Goal: Task Accomplishment & Management: Use online tool/utility

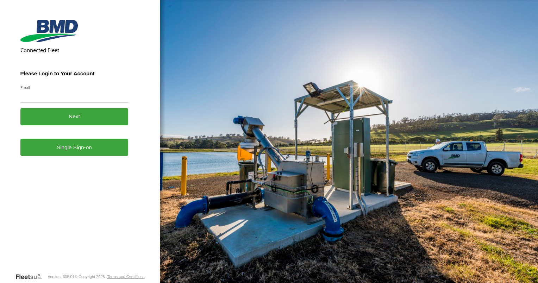
click at [73, 123] on button "Next" at bounding box center [74, 116] width 108 height 17
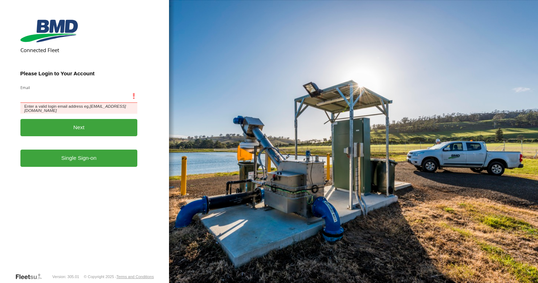
click at [28, 98] on input "Email" at bounding box center [78, 96] width 117 height 13
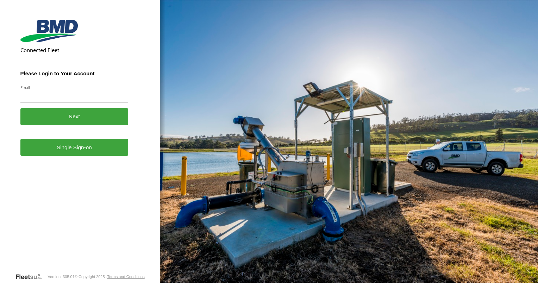
click at [107, 90] on div "Email Enter a valid login email address eg. me@email.com" at bounding box center [74, 94] width 108 height 18
click at [80, 150] on link "Single Sign-on" at bounding box center [74, 147] width 108 height 17
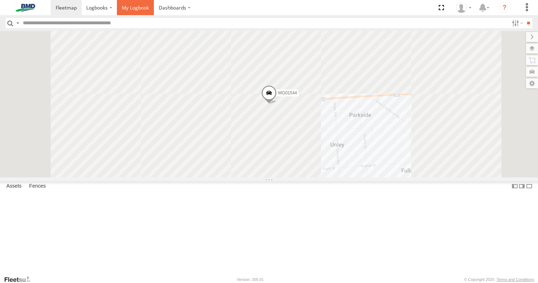
click at [127, 6] on span at bounding box center [135, 7] width 27 height 7
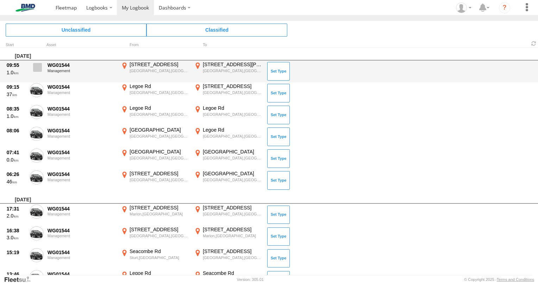
click at [38, 69] on span at bounding box center [37, 67] width 9 height 9
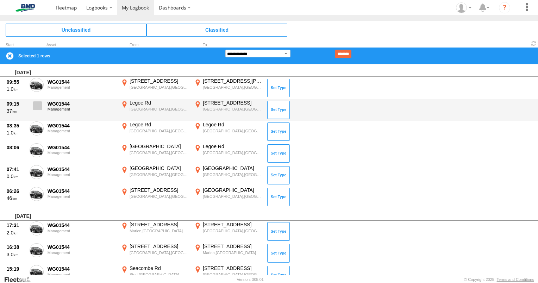
click at [37, 108] on span at bounding box center [37, 105] width 9 height 9
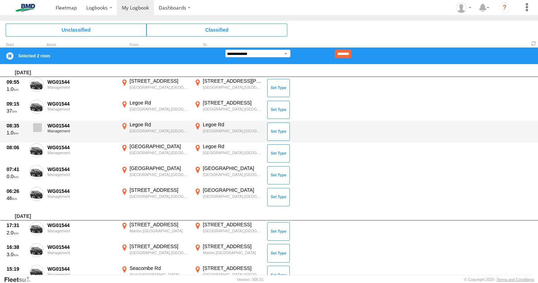
click at [37, 128] on span at bounding box center [37, 127] width 9 height 9
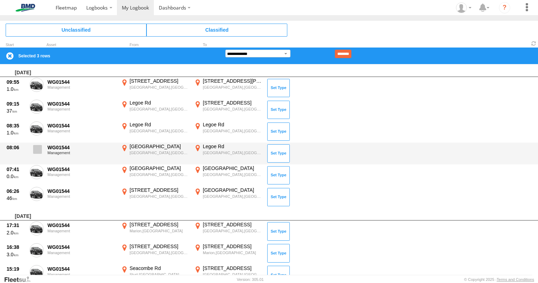
click at [37, 150] on span at bounding box center [37, 149] width 9 height 9
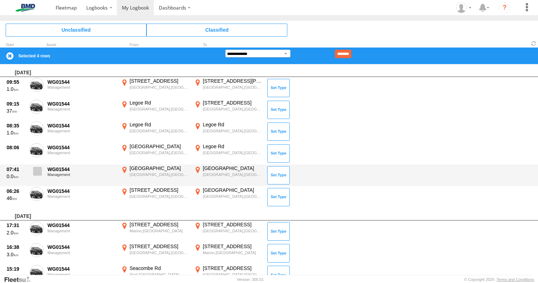
click at [37, 167] on span at bounding box center [37, 171] width 9 height 9
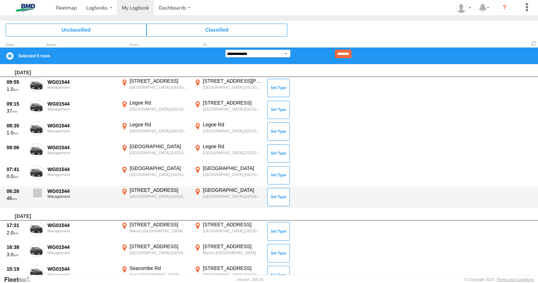
click at [37, 190] on span at bounding box center [37, 193] width 9 height 9
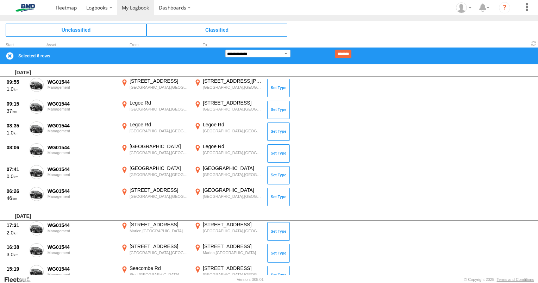
scroll to position [106, 0]
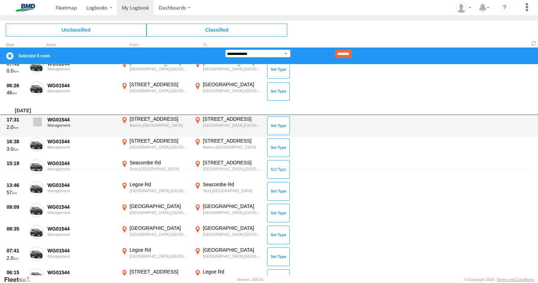
click at [38, 123] on span at bounding box center [37, 122] width 9 height 9
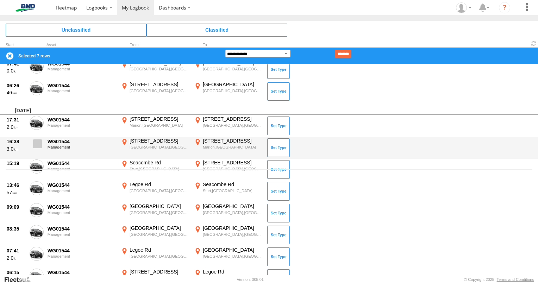
click at [38, 142] on span at bounding box center [37, 143] width 9 height 9
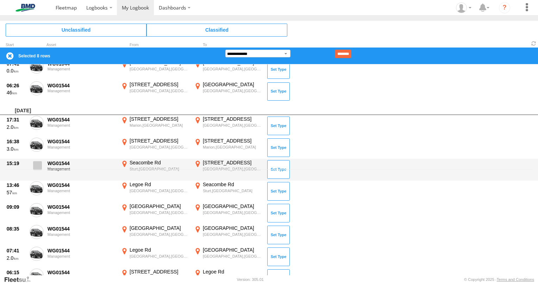
click at [41, 164] on span at bounding box center [37, 165] width 9 height 9
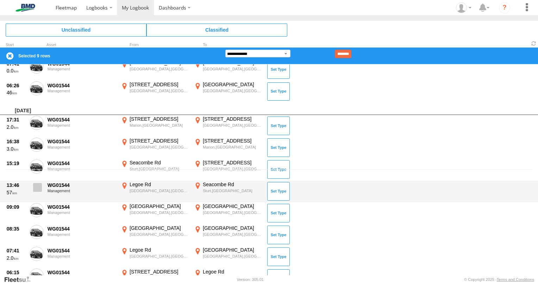
click at [38, 187] on span at bounding box center [37, 187] width 9 height 9
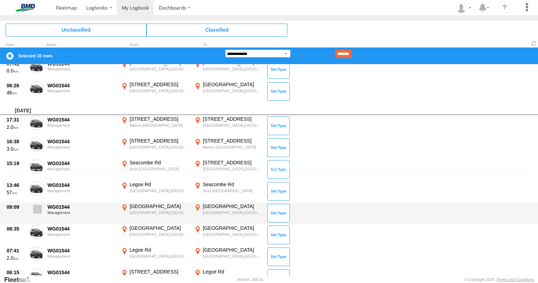
click at [34, 207] on span at bounding box center [37, 209] width 9 height 9
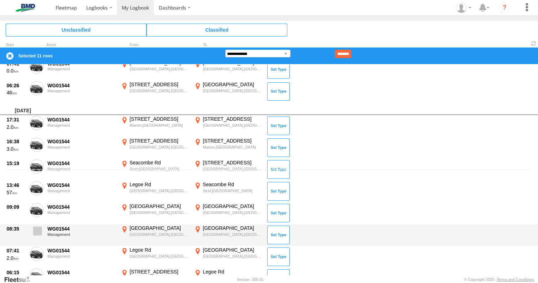
click at [33, 237] on label at bounding box center [37, 233] width 14 height 16
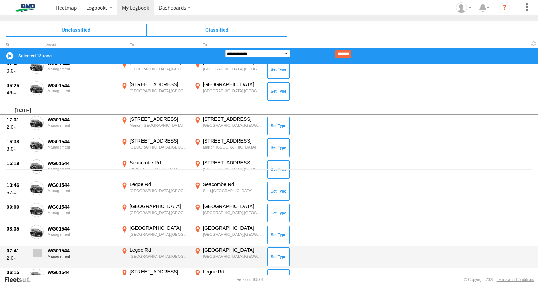
click at [36, 253] on span at bounding box center [37, 253] width 9 height 9
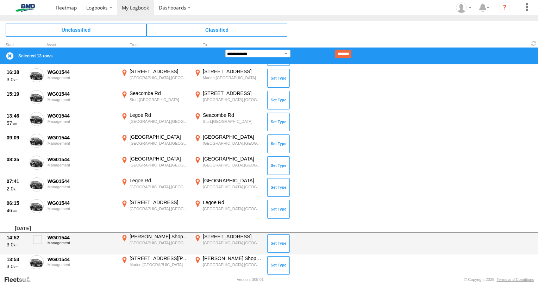
scroll to position [176, 0]
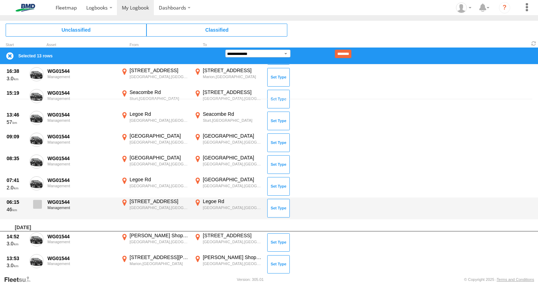
click at [41, 209] on label at bounding box center [37, 206] width 14 height 16
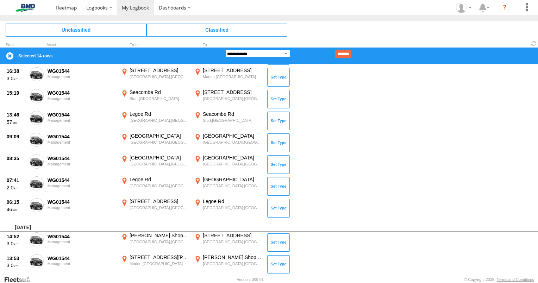
click at [287, 51] on select "**********" at bounding box center [257, 54] width 65 height 8
click at [225, 50] on select "**********" at bounding box center [257, 54] width 65 height 8
click at [351, 54] on input "********" at bounding box center [343, 54] width 17 height 8
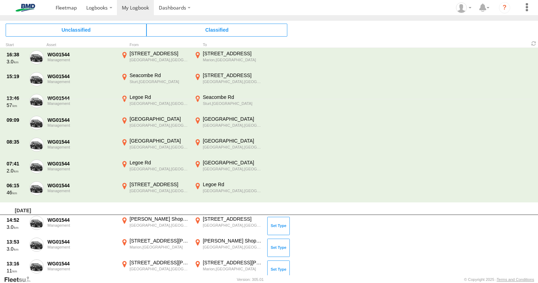
click at [0, 0] on span at bounding box center [0, 0] width 0 height 0
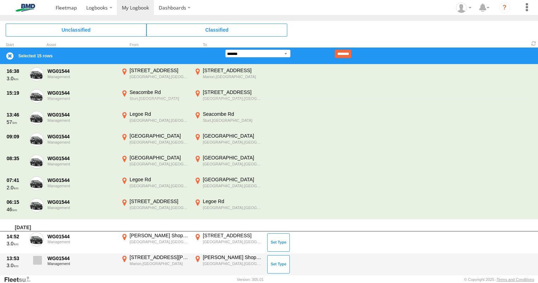
click at [37, 257] on span at bounding box center [37, 260] width 9 height 9
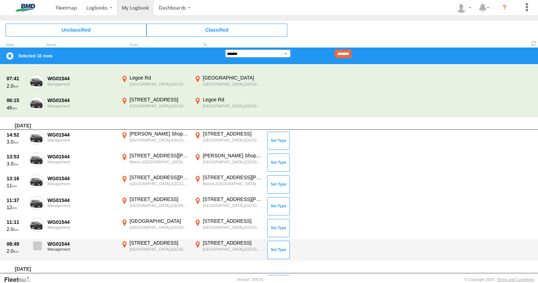
scroll to position [282, 0]
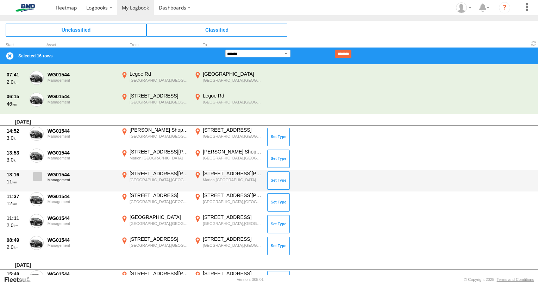
click at [38, 176] on span at bounding box center [37, 176] width 9 height 9
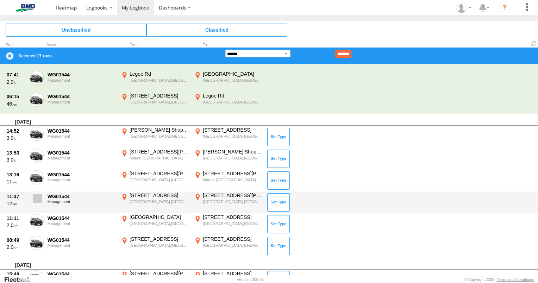
click at [38, 203] on label at bounding box center [37, 200] width 14 height 16
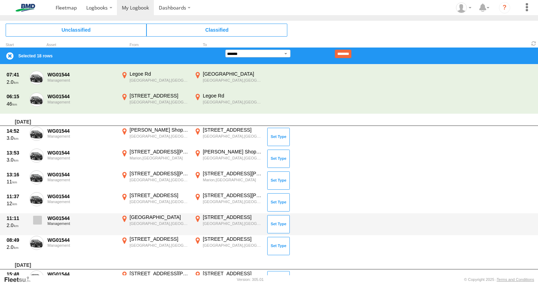
click at [41, 217] on span at bounding box center [37, 220] width 9 height 9
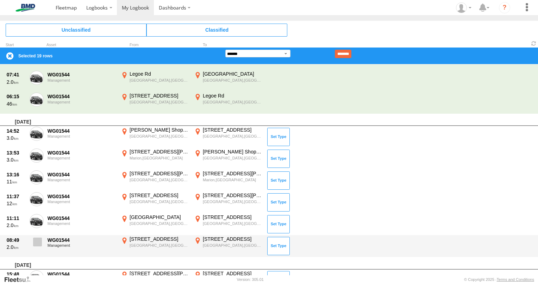
click at [35, 246] on label at bounding box center [37, 244] width 14 height 16
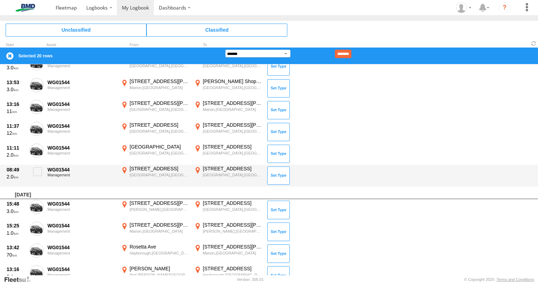
scroll to position [387, 0]
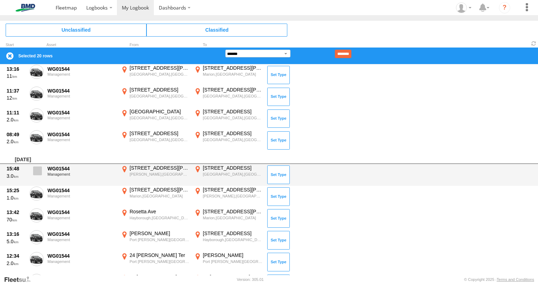
click at [36, 172] on span at bounding box center [37, 171] width 9 height 9
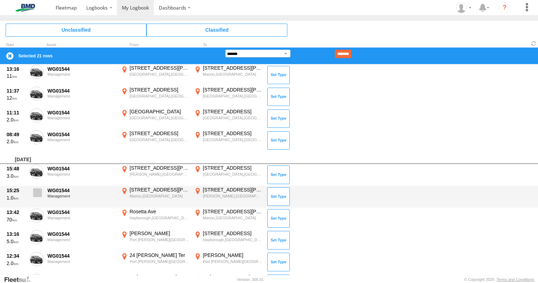
click at [39, 194] on span at bounding box center [37, 192] width 9 height 9
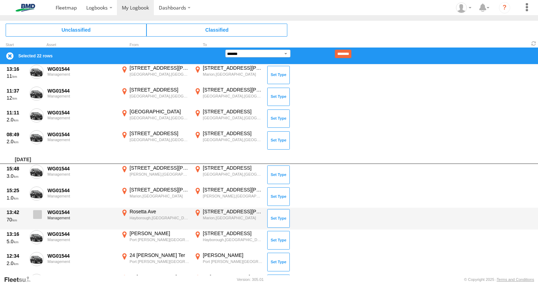
click at [38, 219] on label at bounding box center [37, 216] width 14 height 16
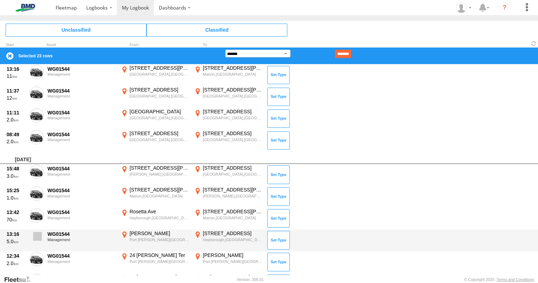
click at [40, 233] on span at bounding box center [37, 236] width 9 height 9
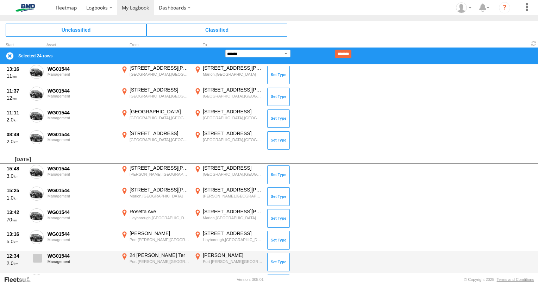
click at [37, 256] on span at bounding box center [37, 258] width 9 height 9
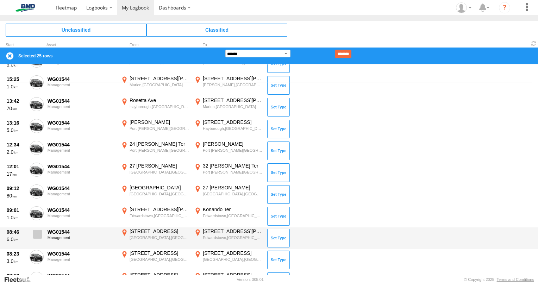
scroll to position [187, 0]
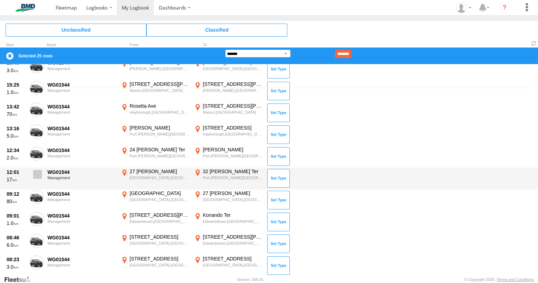
click at [39, 175] on span at bounding box center [37, 174] width 9 height 9
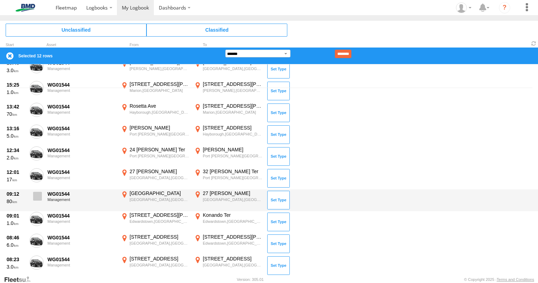
click at [38, 196] on span at bounding box center [37, 196] width 9 height 9
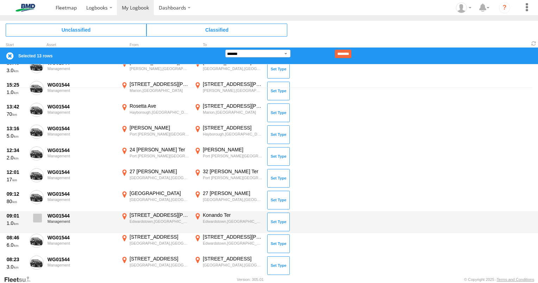
click at [42, 217] on label at bounding box center [37, 220] width 14 height 16
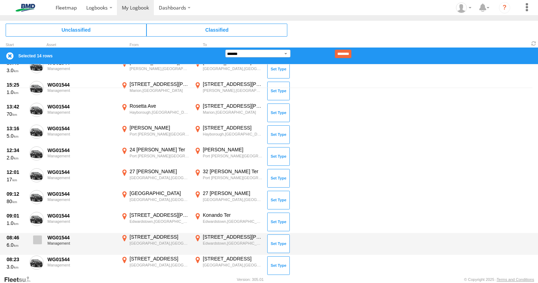
click at [38, 236] on span at bounding box center [37, 240] width 9 height 9
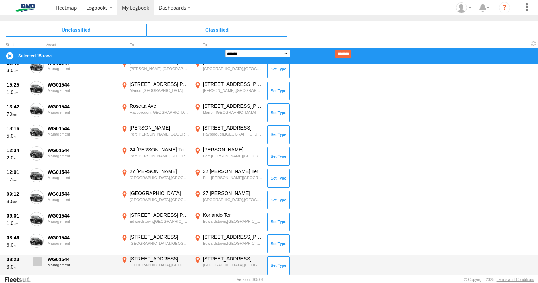
click at [36, 260] on span at bounding box center [37, 261] width 9 height 9
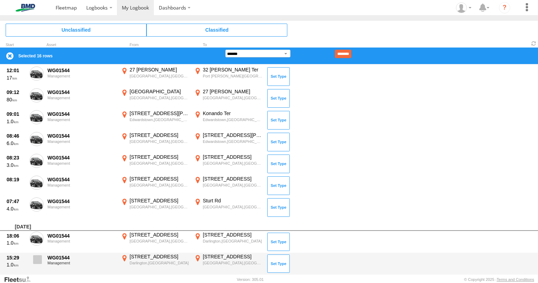
scroll to position [293, 0]
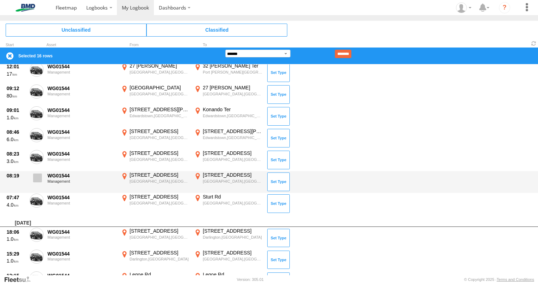
click at [38, 175] on span at bounding box center [37, 178] width 9 height 9
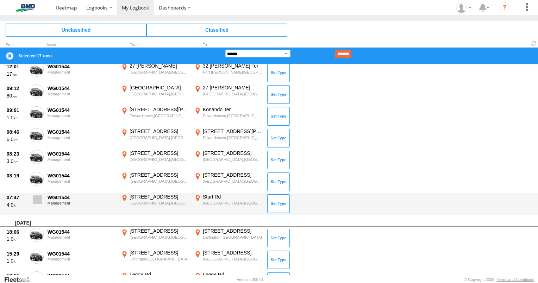
click at [38, 195] on span at bounding box center [37, 199] width 9 height 9
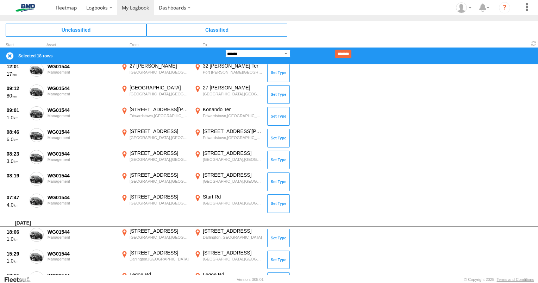
click at [286, 53] on select "**********" at bounding box center [257, 54] width 65 height 8
click at [225, 50] on select "**********" at bounding box center [257, 54] width 65 height 8
click at [351, 53] on input "********" at bounding box center [343, 54] width 17 height 8
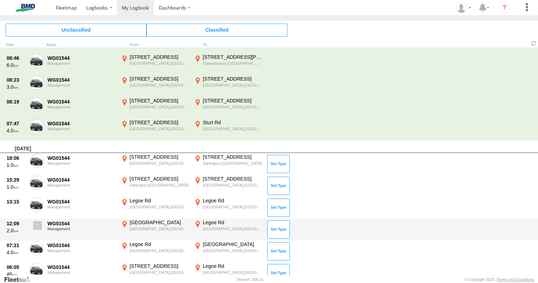
scroll to position [399, 0]
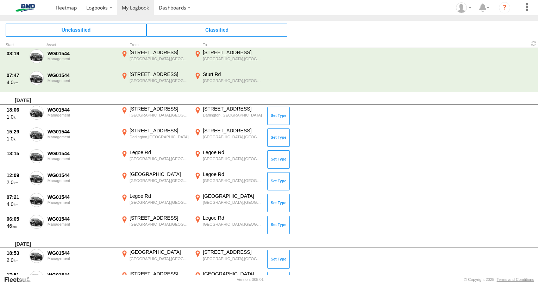
click at [0, 0] on span at bounding box center [0, 0] width 0 height 0
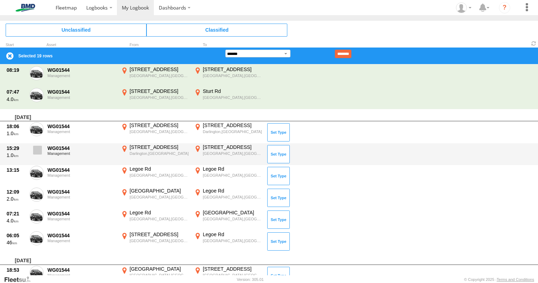
click at [38, 146] on span at bounding box center [37, 150] width 9 height 9
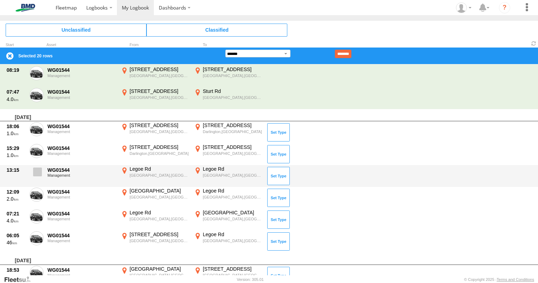
click at [39, 177] on label at bounding box center [37, 174] width 14 height 16
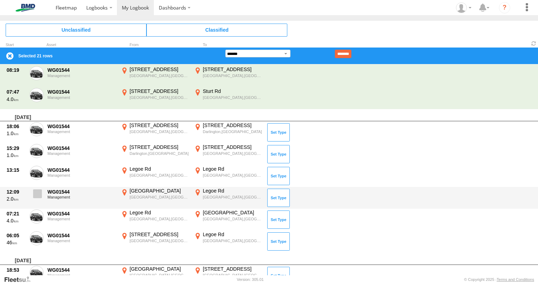
click at [38, 193] on span at bounding box center [37, 193] width 9 height 9
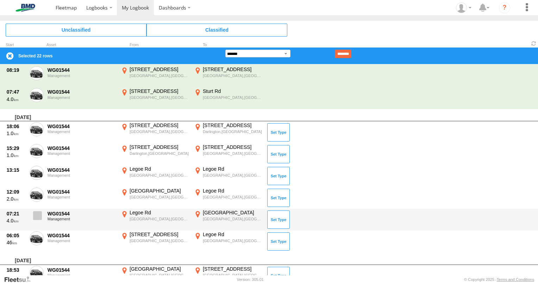
click at [39, 210] on label at bounding box center [37, 218] width 14 height 16
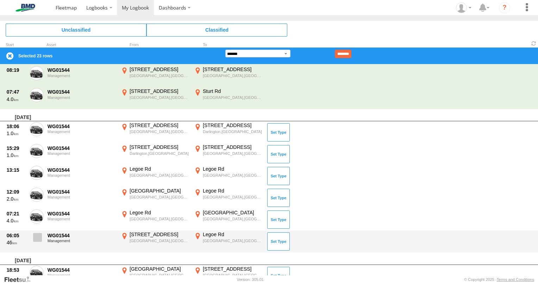
click at [42, 232] on label at bounding box center [37, 239] width 14 height 16
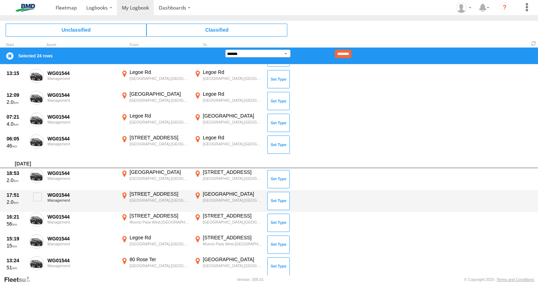
scroll to position [504, 0]
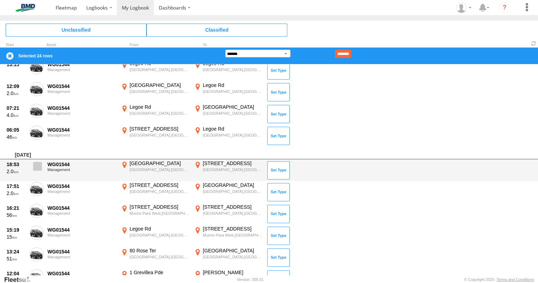
click at [39, 166] on span at bounding box center [37, 166] width 9 height 9
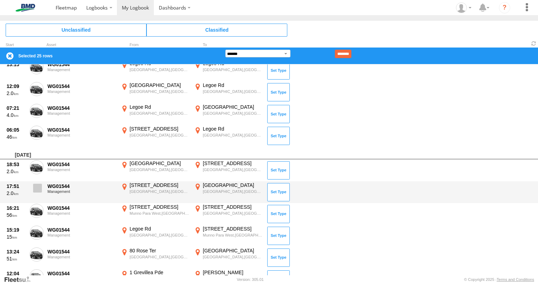
click at [39, 186] on span at bounding box center [37, 188] width 9 height 9
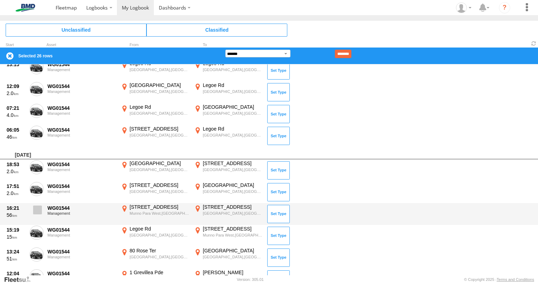
click at [40, 206] on span at bounding box center [37, 210] width 9 height 9
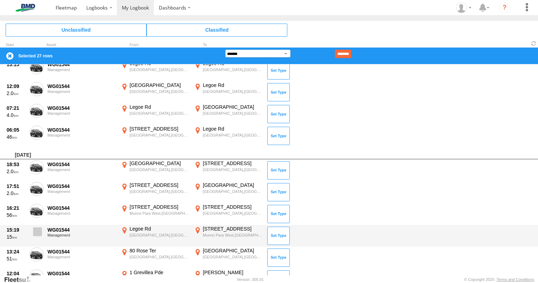
click at [41, 231] on span at bounding box center [37, 231] width 9 height 9
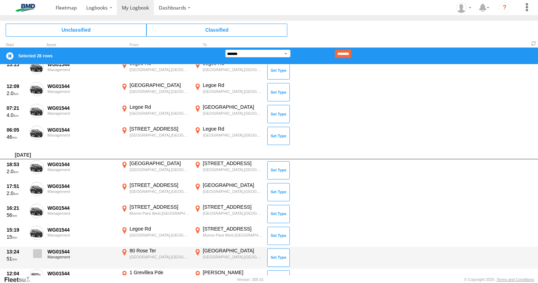
click at [37, 252] on span at bounding box center [37, 253] width 9 height 9
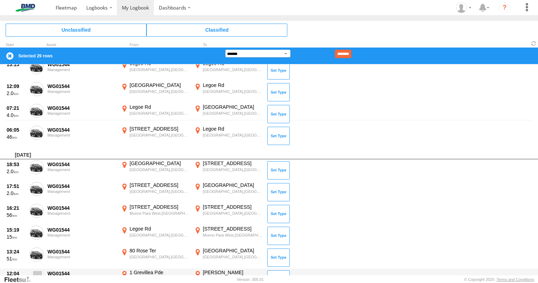
click at [36, 269] on label at bounding box center [37, 277] width 14 height 16
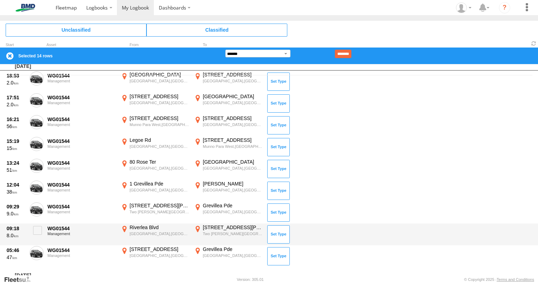
scroll to position [217, 0]
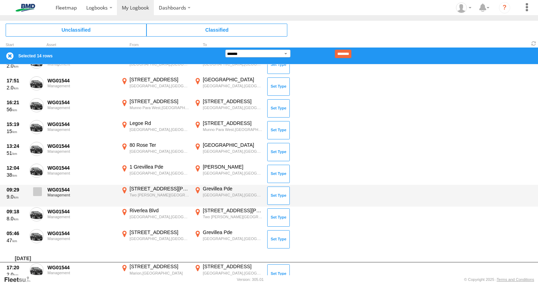
drag, startPoint x: 37, startPoint y: 192, endPoint x: 37, endPoint y: 196, distance: 4.2
click at [37, 192] on span at bounding box center [37, 191] width 9 height 9
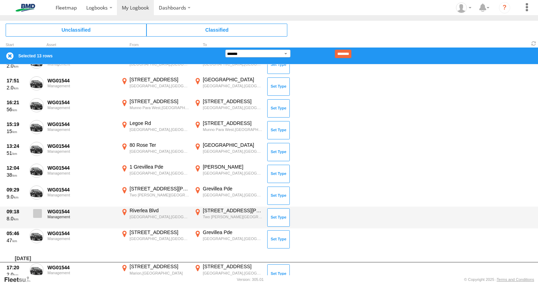
click at [35, 214] on span at bounding box center [37, 213] width 9 height 9
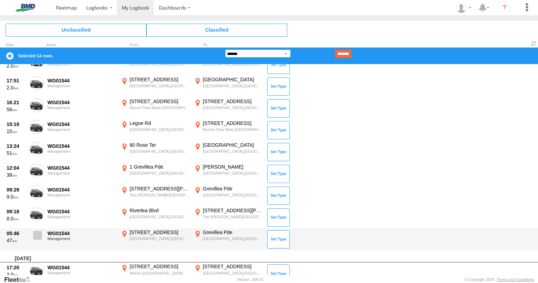
click at [39, 235] on span at bounding box center [37, 235] width 9 height 9
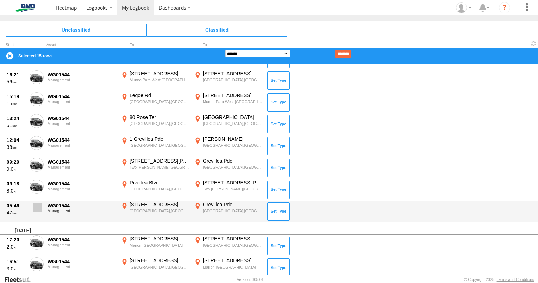
scroll to position [287, 0]
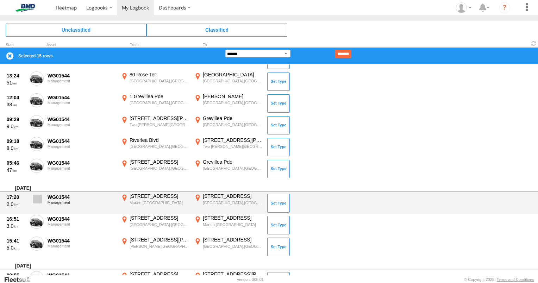
click at [35, 195] on span at bounding box center [37, 199] width 9 height 9
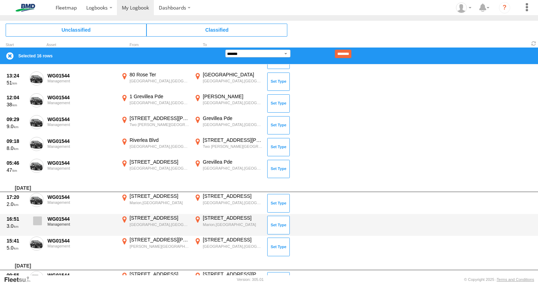
click at [41, 221] on span at bounding box center [37, 221] width 9 height 9
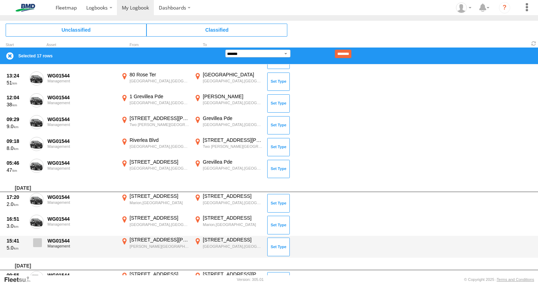
click at [37, 240] on span at bounding box center [37, 242] width 9 height 9
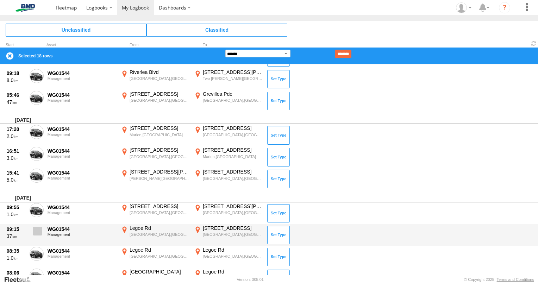
scroll to position [358, 0]
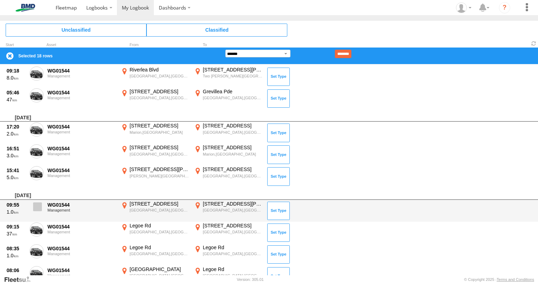
drag, startPoint x: 33, startPoint y: 208, endPoint x: 37, endPoint y: 211, distance: 5.5
click at [33, 207] on span at bounding box center [37, 206] width 9 height 9
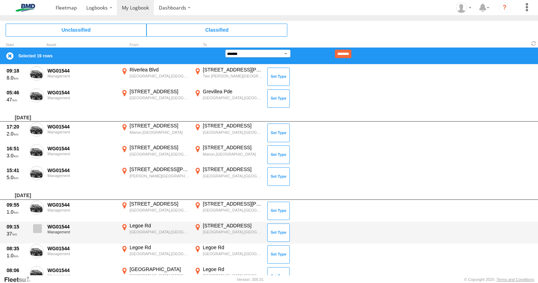
click at [37, 223] on label at bounding box center [37, 231] width 14 height 16
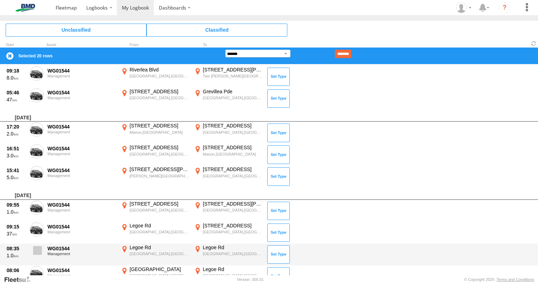
click at [37, 249] on span at bounding box center [37, 250] width 9 height 9
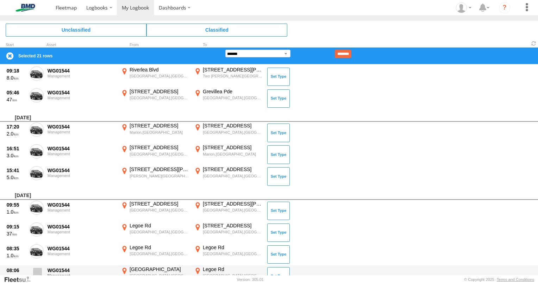
click at [37, 266] on label at bounding box center [37, 274] width 14 height 16
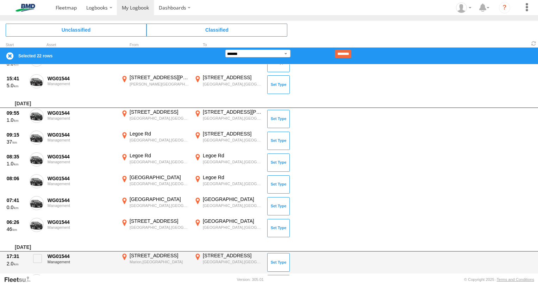
scroll to position [463, 0]
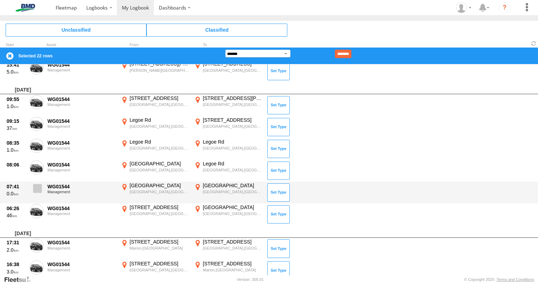
click at [35, 185] on span at bounding box center [37, 188] width 9 height 9
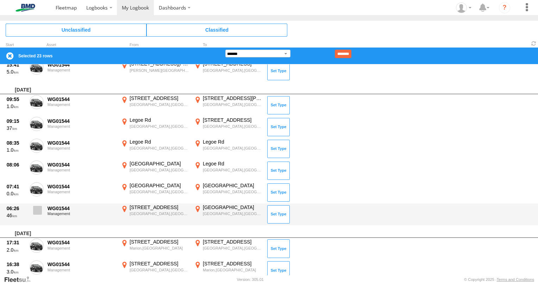
click at [34, 207] on span at bounding box center [37, 210] width 9 height 9
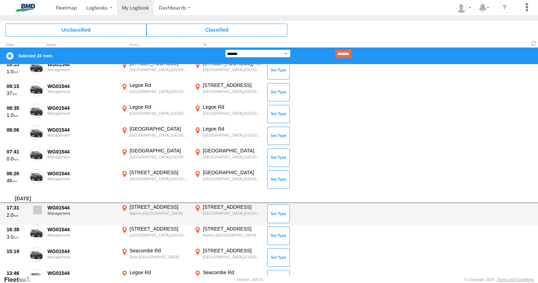
scroll to position [534, 0]
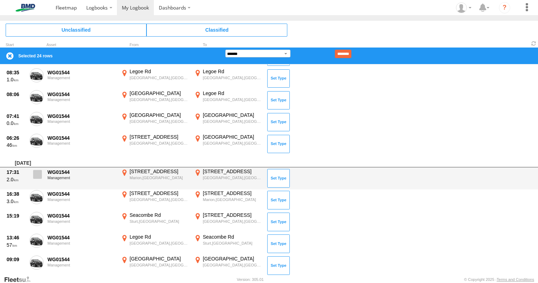
click at [32, 172] on label at bounding box center [37, 176] width 14 height 16
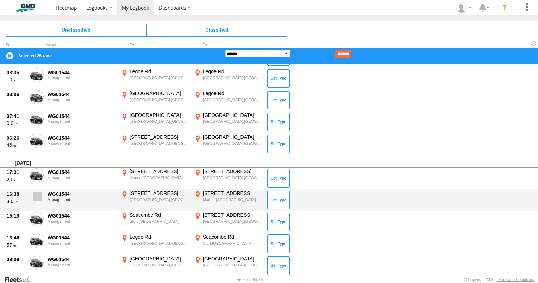
click at [37, 194] on span at bounding box center [37, 196] width 9 height 9
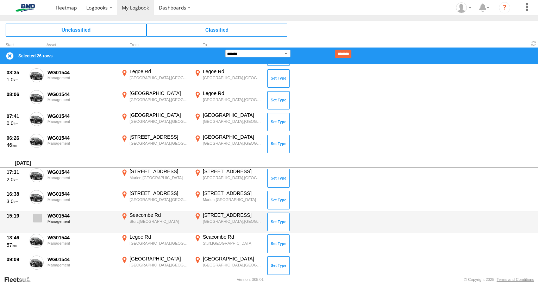
click at [38, 217] on span at bounding box center [37, 218] width 9 height 9
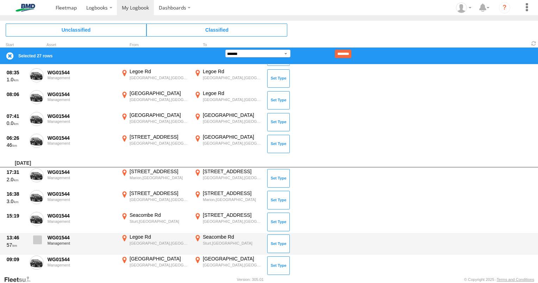
click at [37, 236] on span at bounding box center [37, 240] width 9 height 9
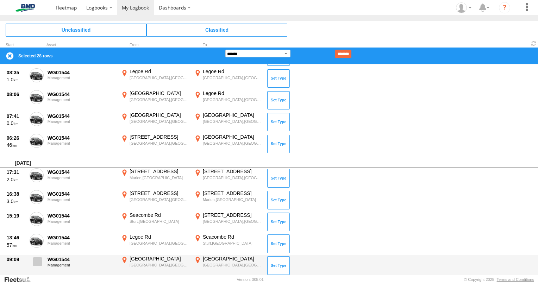
click at [38, 262] on span at bounding box center [37, 261] width 9 height 9
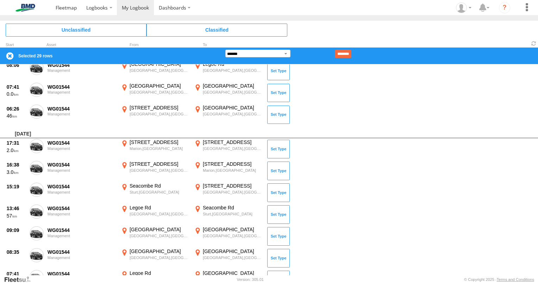
scroll to position [639, 0]
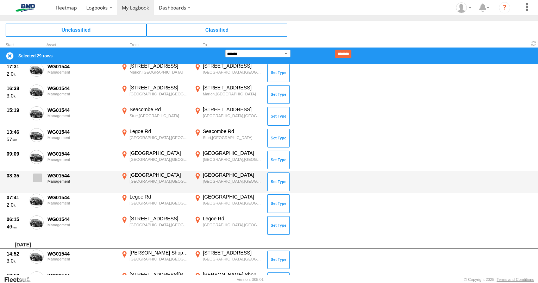
click at [35, 179] on span at bounding box center [37, 178] width 9 height 9
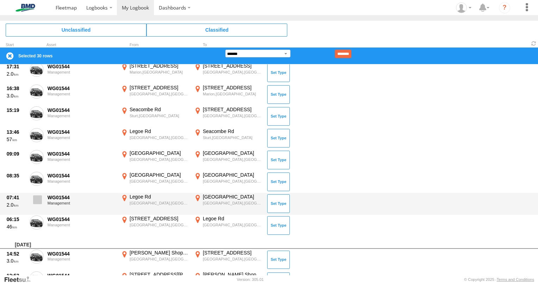
click at [37, 202] on span at bounding box center [37, 199] width 9 height 9
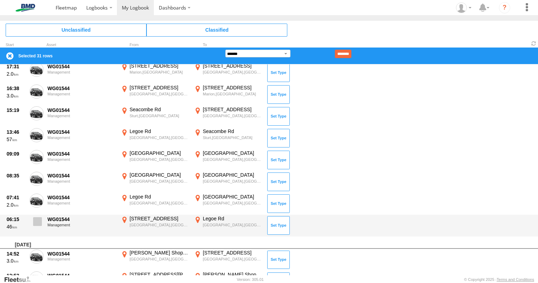
click at [40, 220] on span at bounding box center [37, 221] width 9 height 9
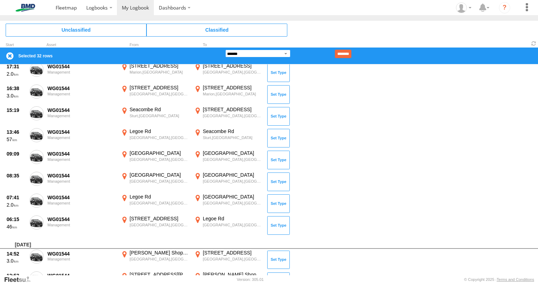
click at [285, 52] on select "**********" at bounding box center [257, 54] width 65 height 8
click at [225, 50] on select "**********" at bounding box center [257, 54] width 65 height 8
click at [351, 54] on input "********" at bounding box center [343, 54] width 17 height 8
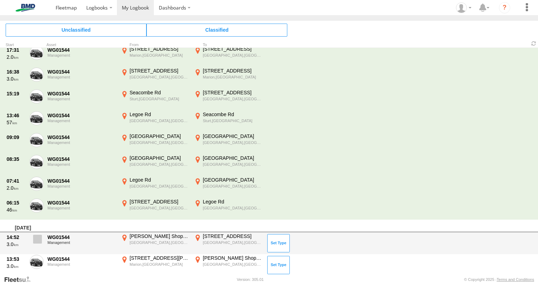
click at [35, 237] on span at bounding box center [37, 239] width 9 height 9
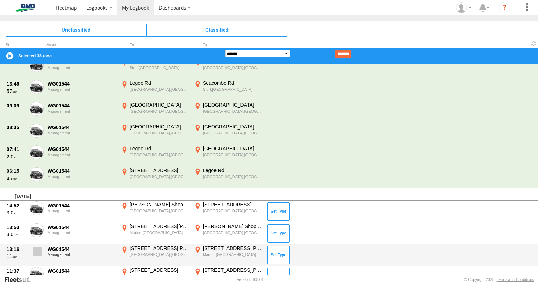
scroll to position [710, 0]
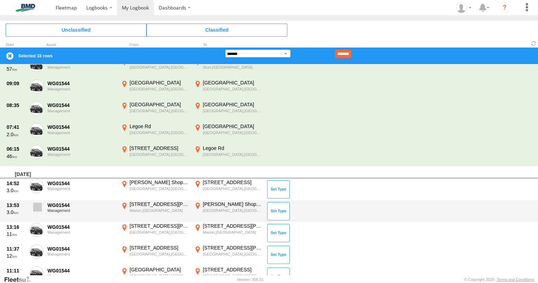
click at [34, 206] on span at bounding box center [37, 207] width 9 height 9
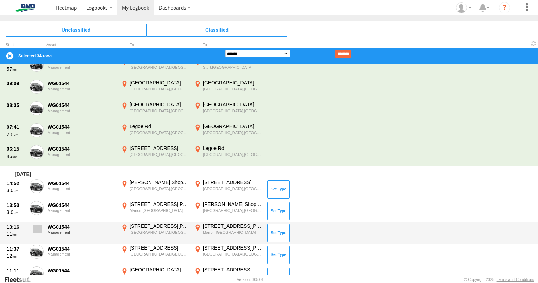
click at [38, 230] on span at bounding box center [37, 229] width 9 height 9
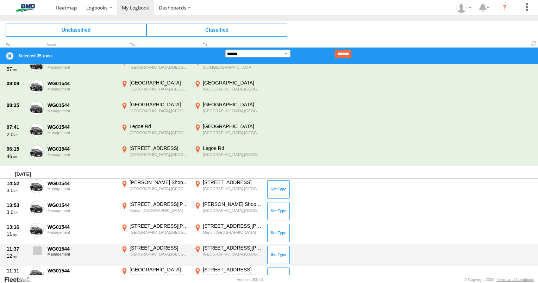
click at [40, 250] on span at bounding box center [37, 250] width 9 height 9
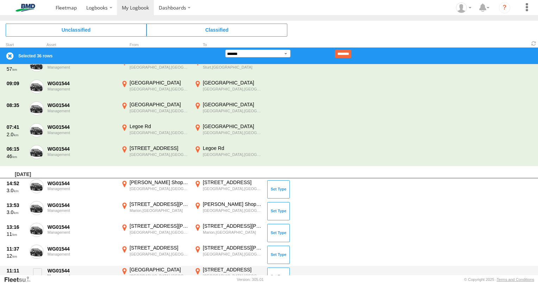
click at [37, 266] on div "11:11 2.0 WG01544 Management Oaklands Park Oaklands Park,SA -35.01767 138.54564…" at bounding box center [269, 277] width 538 height 22
click at [40, 269] on span at bounding box center [37, 272] width 9 height 9
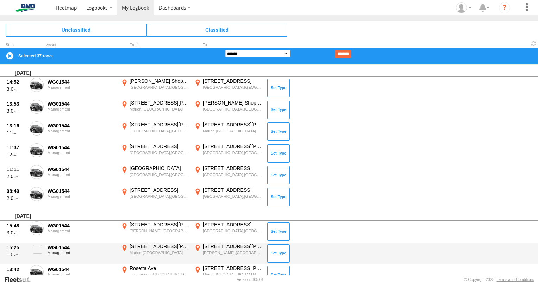
scroll to position [816, 0]
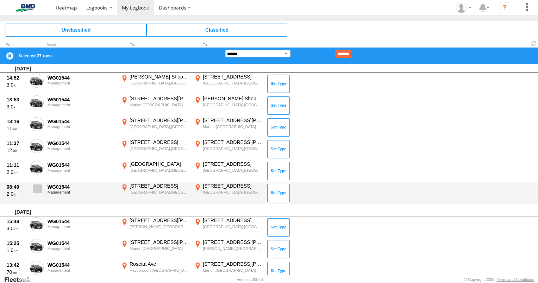
click at [36, 189] on span at bounding box center [37, 189] width 9 height 9
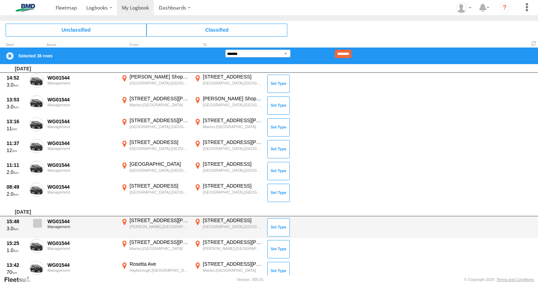
click at [36, 227] on label at bounding box center [37, 225] width 14 height 16
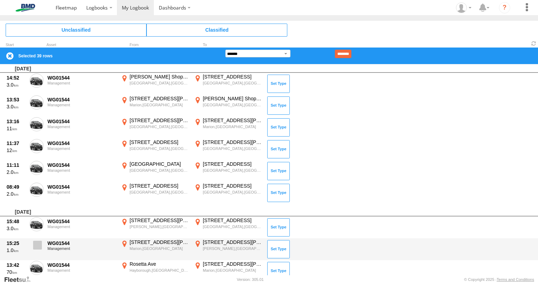
drag, startPoint x: 39, startPoint y: 242, endPoint x: 38, endPoint y: 246, distance: 4.5
click at [39, 242] on span at bounding box center [37, 245] width 9 height 9
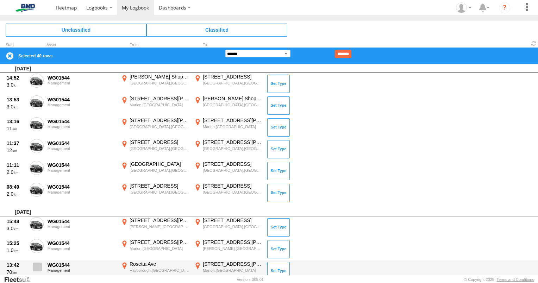
click at [39, 265] on span at bounding box center [37, 267] width 9 height 9
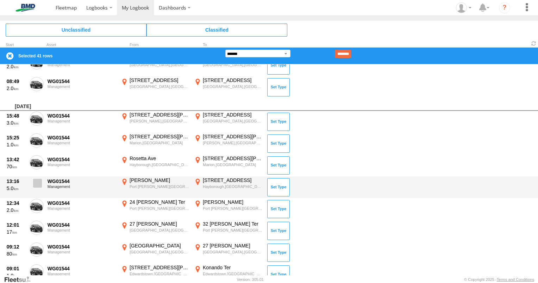
click at [42, 185] on span at bounding box center [37, 183] width 9 height 9
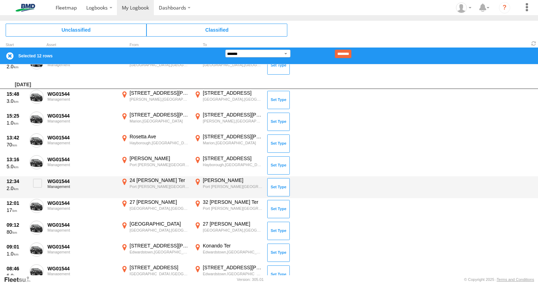
click at [44, 198] on div "12:34 2.0 WG01544 Management 24 Murray Ter Port Elliot,SA -35.53111 138.68233 E…" at bounding box center [269, 187] width 538 height 22
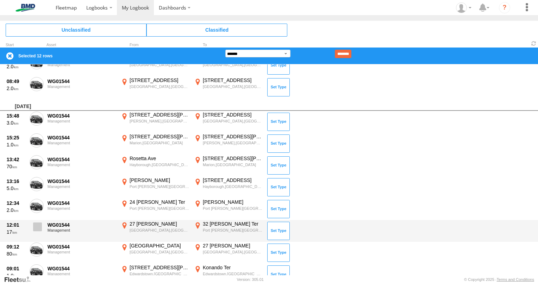
click at [36, 225] on span at bounding box center [37, 227] width 9 height 9
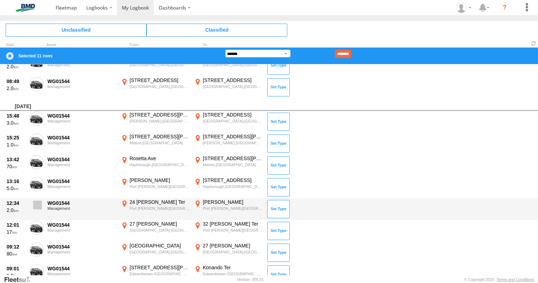
click at [34, 206] on span at bounding box center [37, 205] width 9 height 9
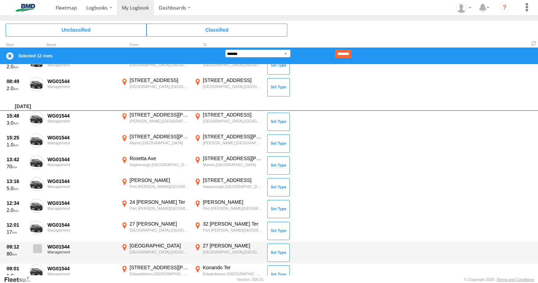
click at [41, 248] on span at bounding box center [37, 248] width 9 height 9
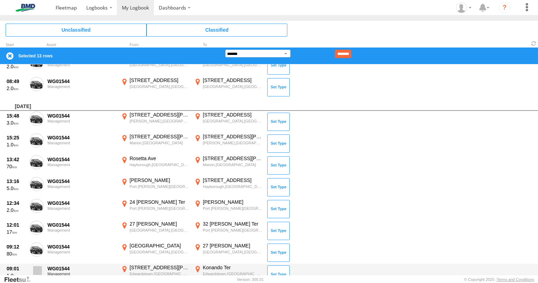
click at [37, 268] on span at bounding box center [37, 270] width 9 height 9
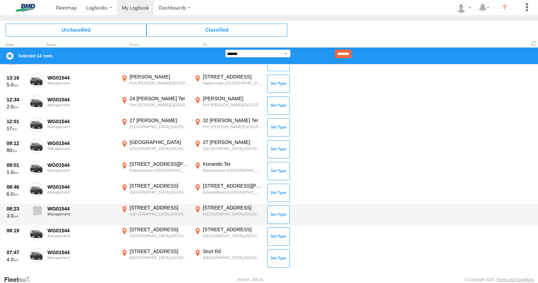
scroll to position [328, 0]
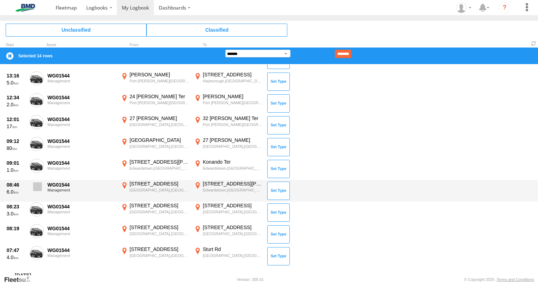
click at [35, 184] on span at bounding box center [37, 186] width 9 height 9
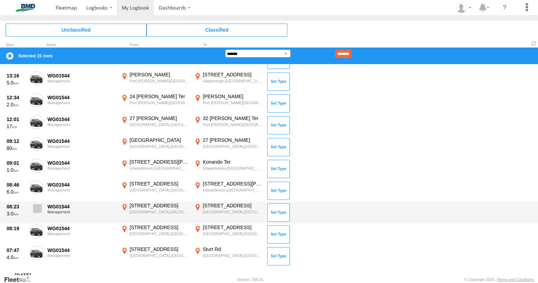
click at [37, 208] on span at bounding box center [37, 208] width 9 height 9
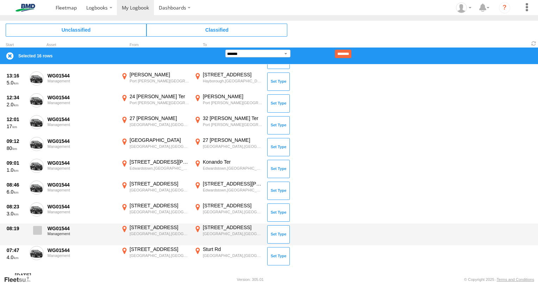
click at [39, 231] on span at bounding box center [37, 230] width 9 height 9
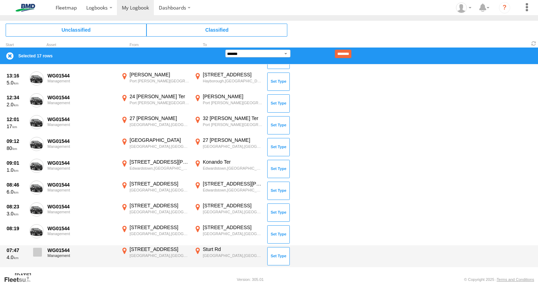
click at [39, 249] on span at bounding box center [37, 252] width 9 height 9
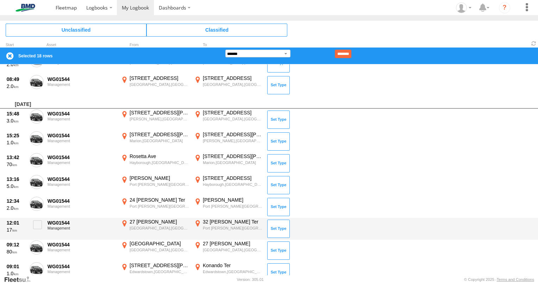
scroll to position [258, 0]
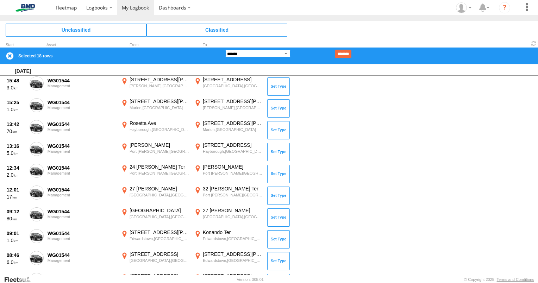
click at [287, 53] on select "**********" at bounding box center [257, 54] width 65 height 8
click at [225, 50] on select "**********" at bounding box center [257, 54] width 65 height 8
click at [351, 54] on input "********" at bounding box center [343, 54] width 17 height 8
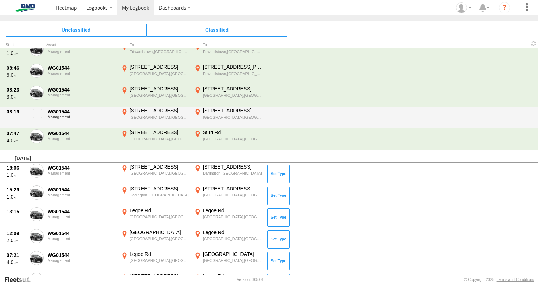
scroll to position [434, 0]
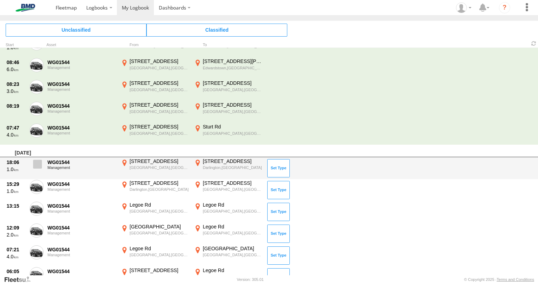
click at [37, 161] on span at bounding box center [37, 164] width 9 height 9
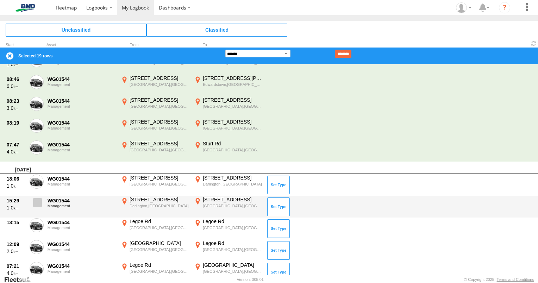
click at [38, 201] on span at bounding box center [37, 202] width 9 height 9
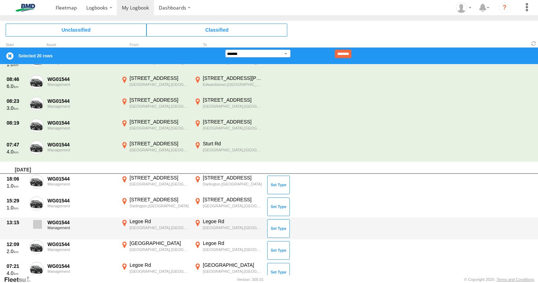
click at [36, 221] on span at bounding box center [37, 224] width 9 height 9
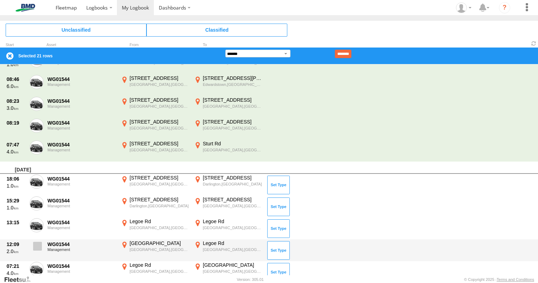
click at [37, 242] on span at bounding box center [37, 246] width 9 height 9
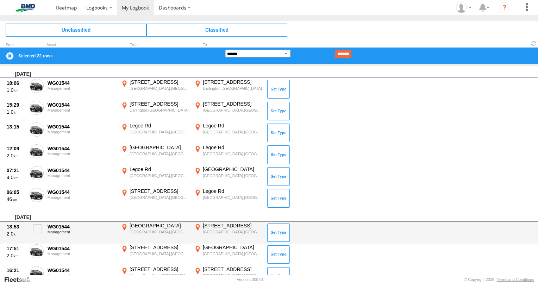
scroll to position [539, 0]
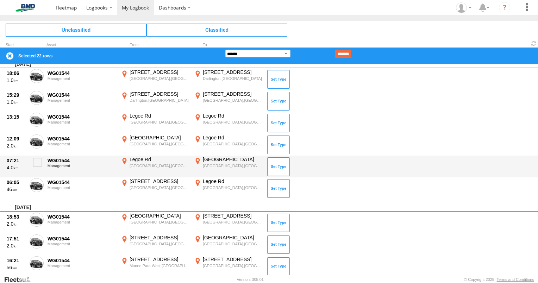
drag, startPoint x: 36, startPoint y: 158, endPoint x: 44, endPoint y: 169, distance: 13.9
click at [36, 158] on span at bounding box center [37, 162] width 9 height 9
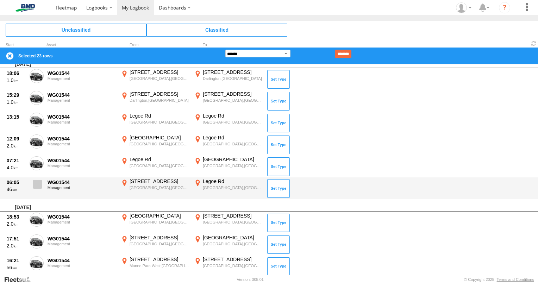
click at [40, 185] on span at bounding box center [37, 184] width 9 height 9
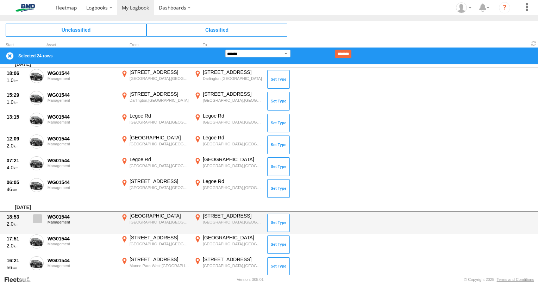
click at [38, 214] on span at bounding box center [37, 218] width 9 height 9
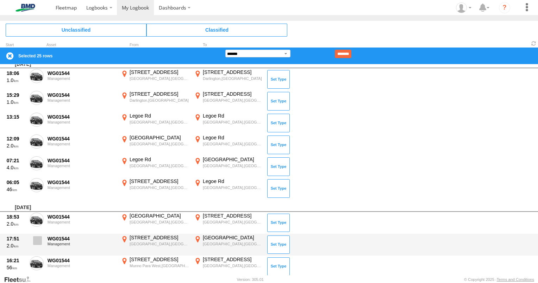
click at [38, 236] on span at bounding box center [37, 240] width 9 height 9
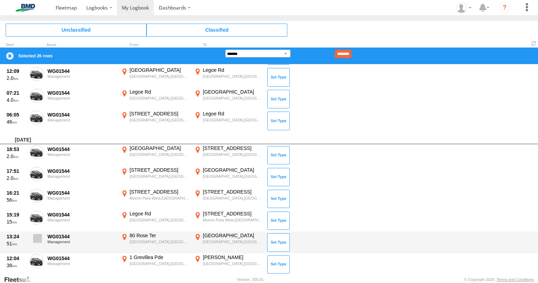
scroll to position [610, 0]
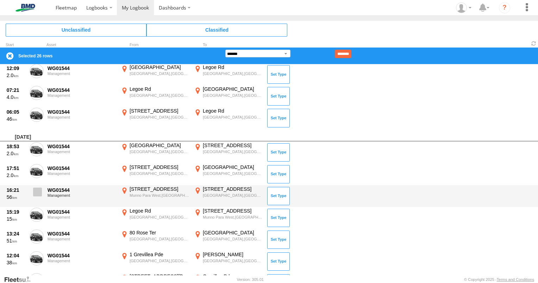
click at [38, 192] on span at bounding box center [37, 192] width 9 height 9
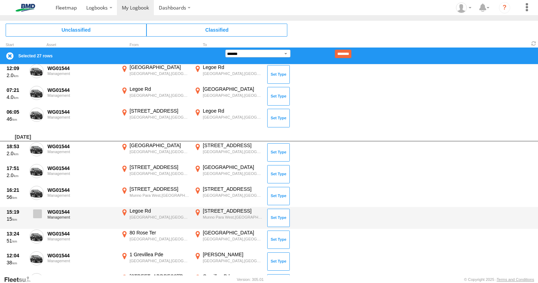
click at [40, 214] on span at bounding box center [37, 214] width 9 height 9
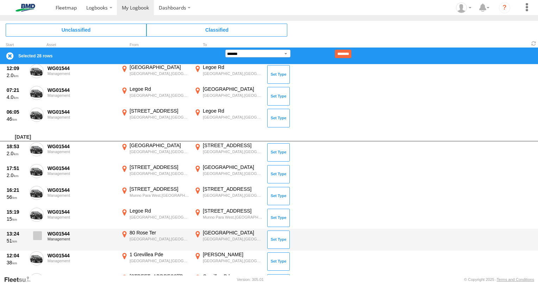
click at [40, 234] on span at bounding box center [37, 235] width 9 height 9
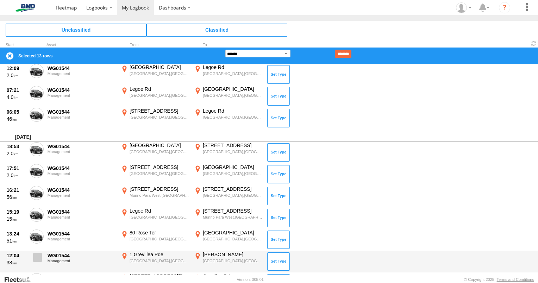
click at [39, 254] on span at bounding box center [37, 257] width 9 height 9
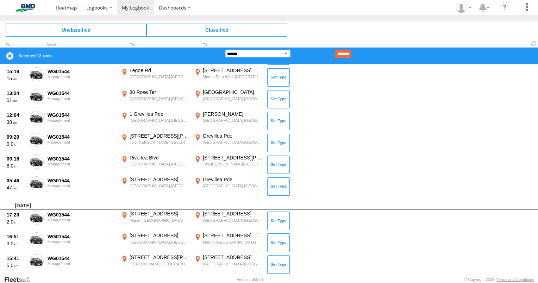
scroll to position [358, 0]
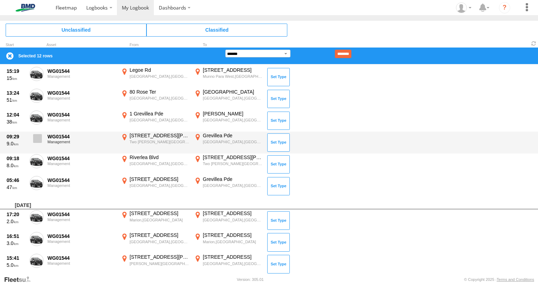
click at [34, 138] on span at bounding box center [37, 138] width 9 height 9
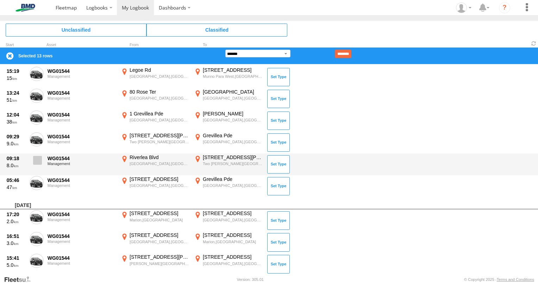
click at [38, 156] on span at bounding box center [37, 160] width 9 height 9
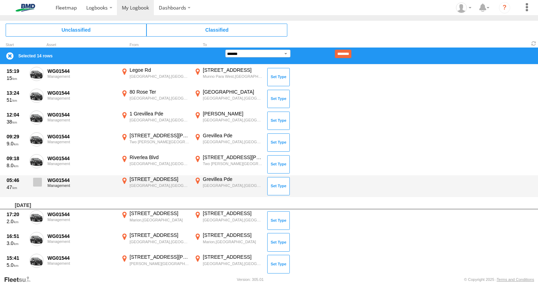
click at [39, 176] on label at bounding box center [37, 184] width 14 height 16
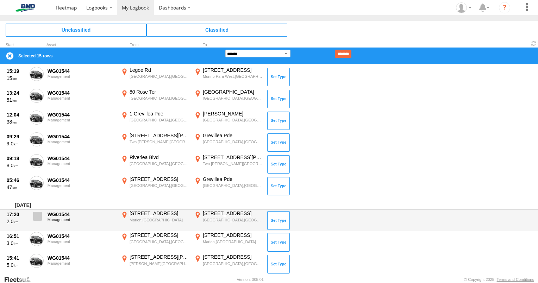
click at [37, 212] on span at bounding box center [37, 216] width 9 height 9
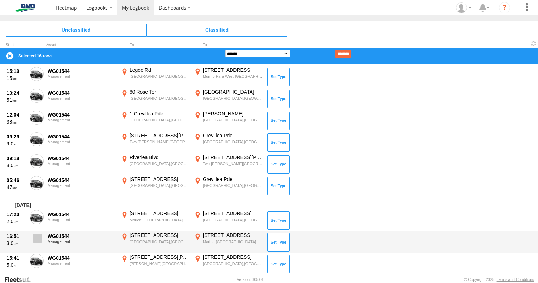
click at [41, 236] on span at bounding box center [37, 238] width 9 height 9
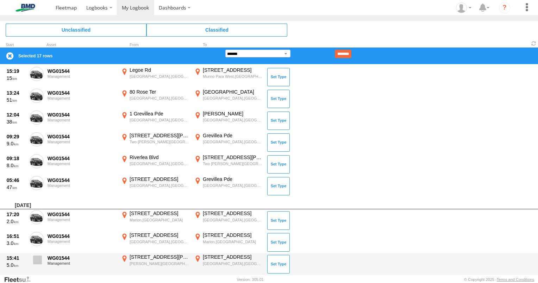
click at [39, 260] on span at bounding box center [37, 260] width 9 height 9
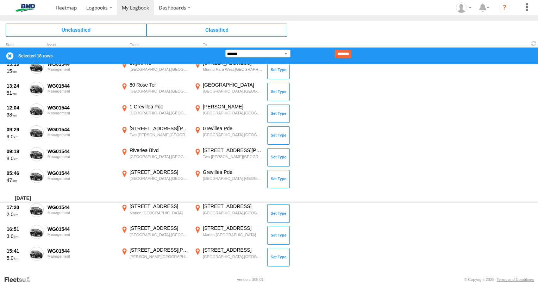
scroll to position [367, 0]
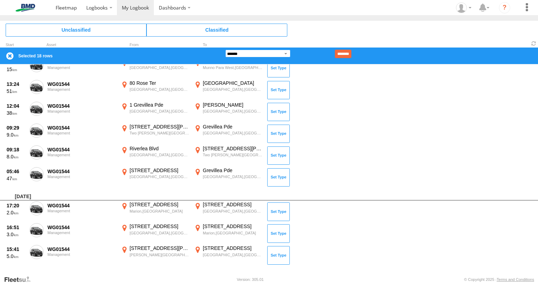
click at [283, 51] on select "**********" at bounding box center [257, 54] width 65 height 8
select select "**"
click at [225, 50] on select "**********" at bounding box center [257, 54] width 65 height 8
click at [351, 54] on input "********" at bounding box center [343, 54] width 17 height 8
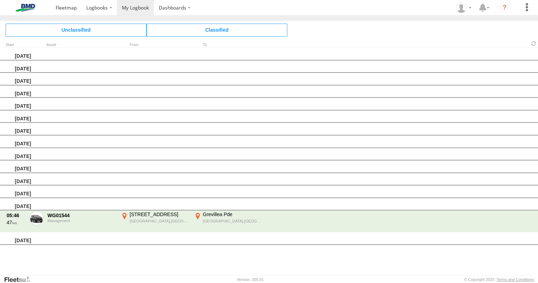
scroll to position [0, 0]
